Goal: Task Accomplishment & Management: Manage account settings

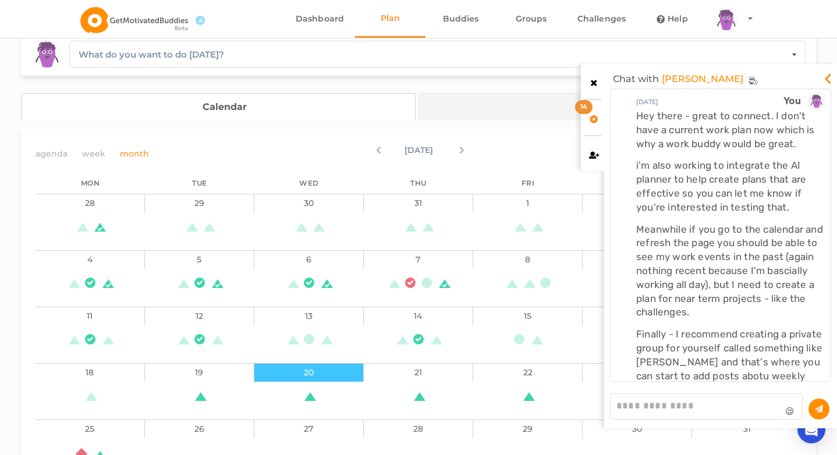
scroll to position [286, 214]
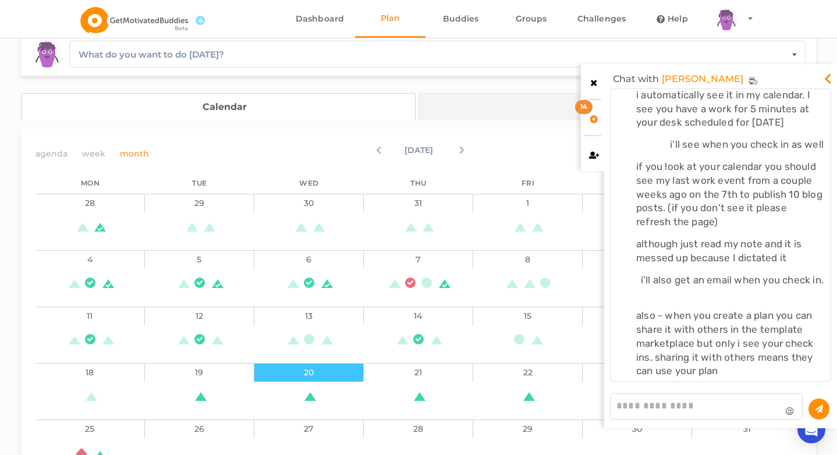
click at [596, 113] on icon at bounding box center [594, 117] width 10 height 8
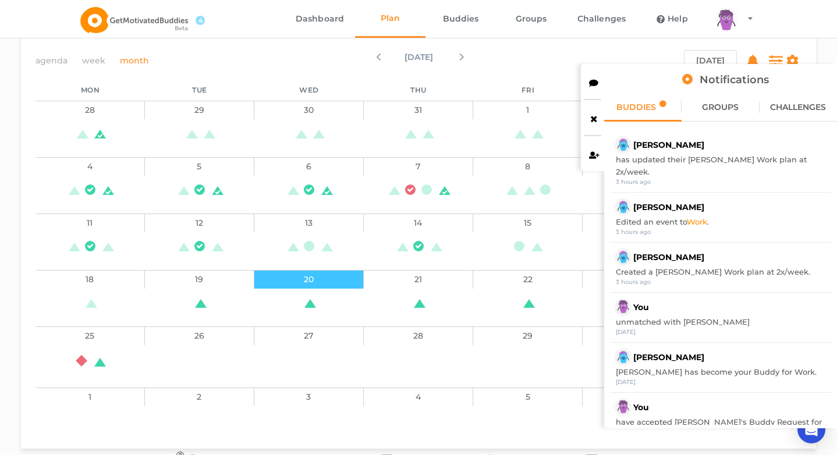
scroll to position [173, 0]
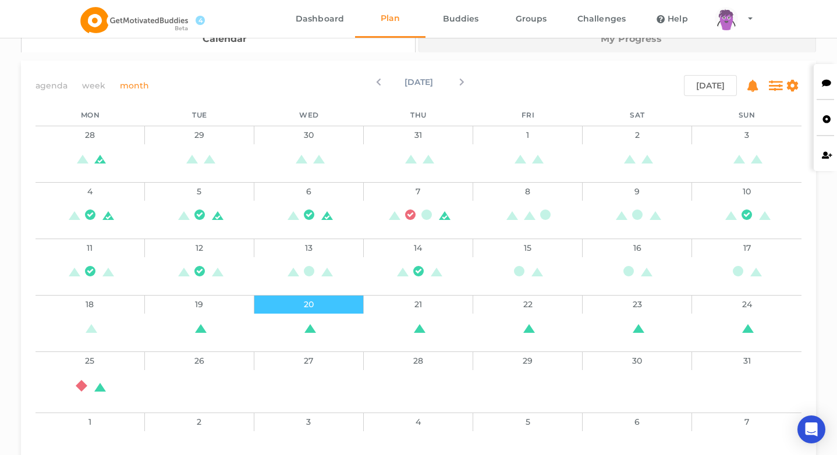
scroll to position [129, 0]
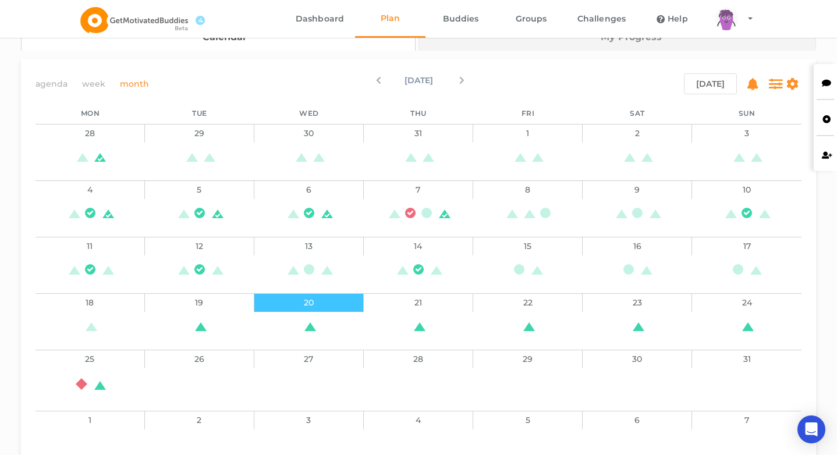
click at [478, 83] on div "[DATE]" at bounding box center [418, 83] width 255 height 21
click at [459, 81] on icon at bounding box center [446, 77] width 26 height 8
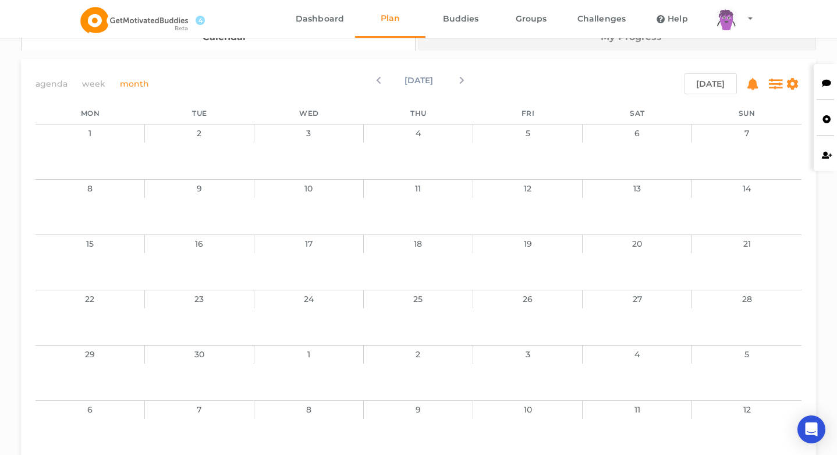
click at [376, 81] on icon at bounding box center [389, 77] width 26 height 8
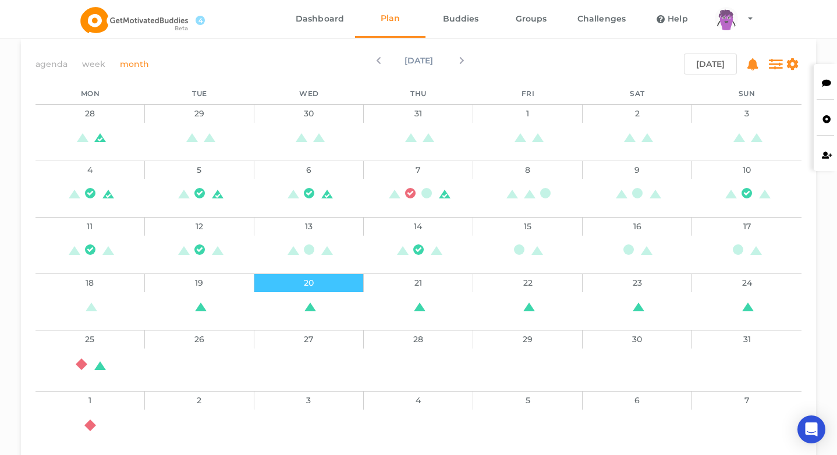
scroll to position [137, 0]
